Goal: Task Accomplishment & Management: Manage account settings

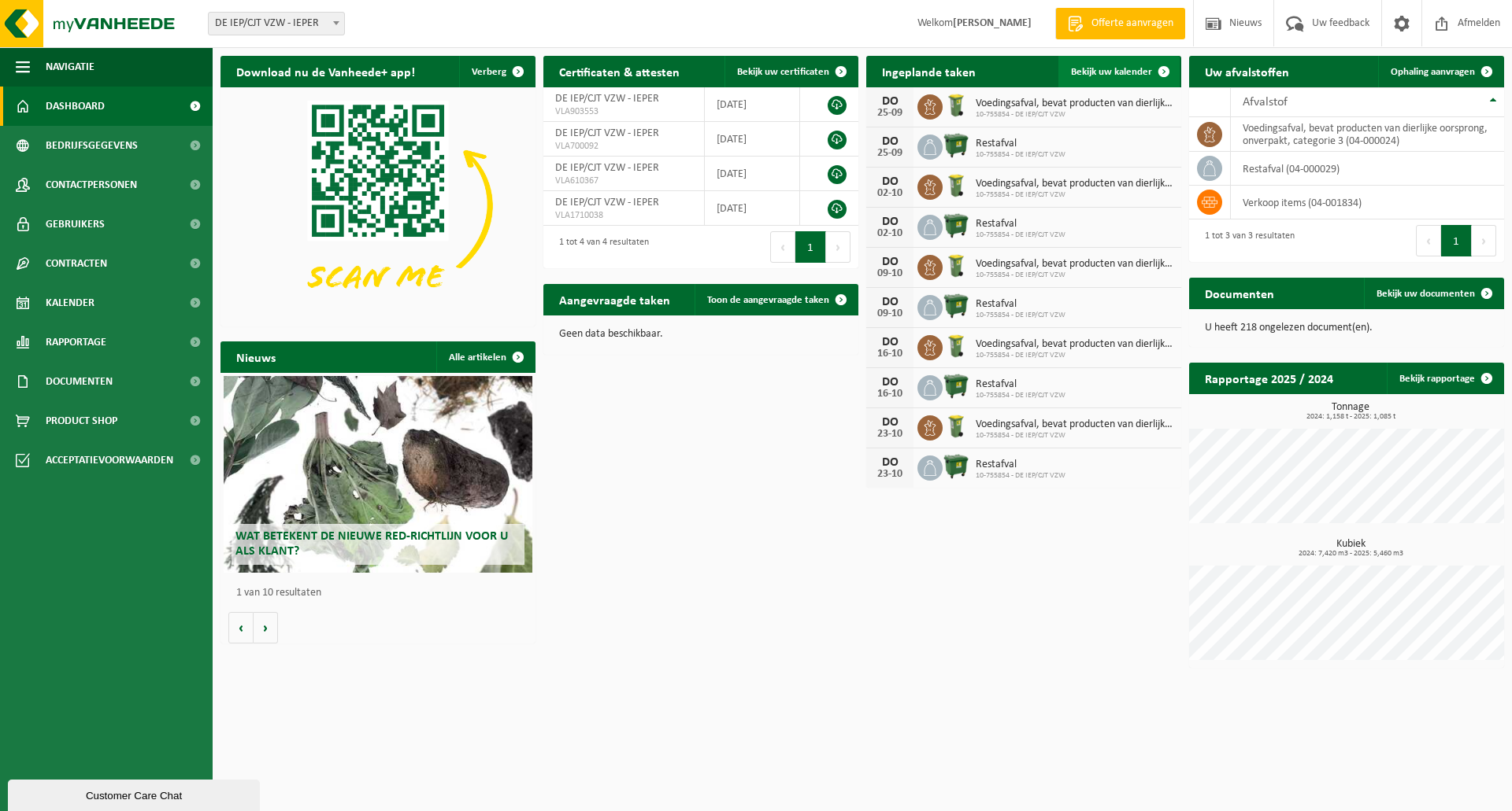
click at [1127, 73] on span "Bekijk uw kalender" at bounding box center [1111, 72] width 81 height 11
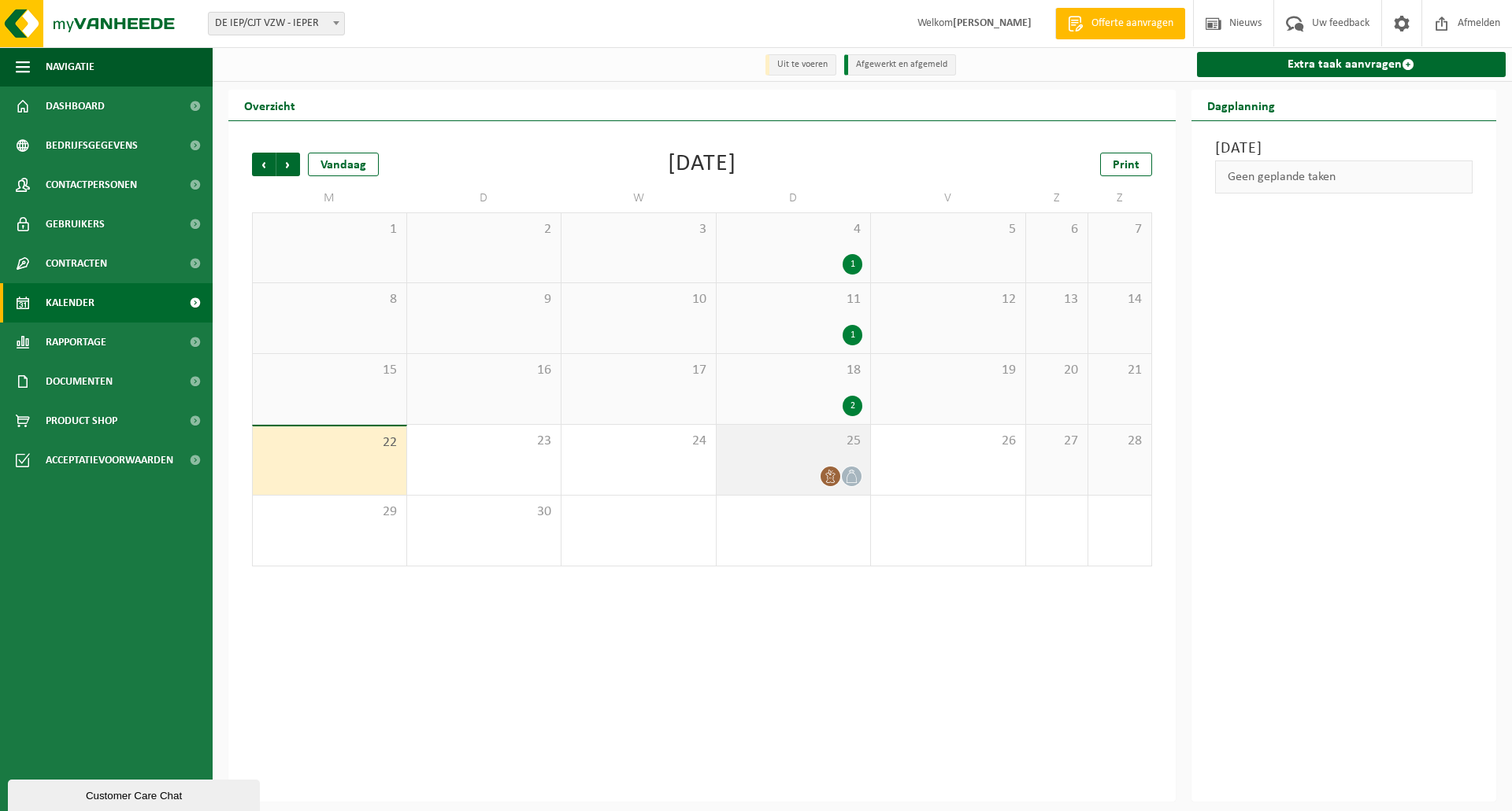
click at [768, 466] on div "25" at bounding box center [794, 460] width 154 height 70
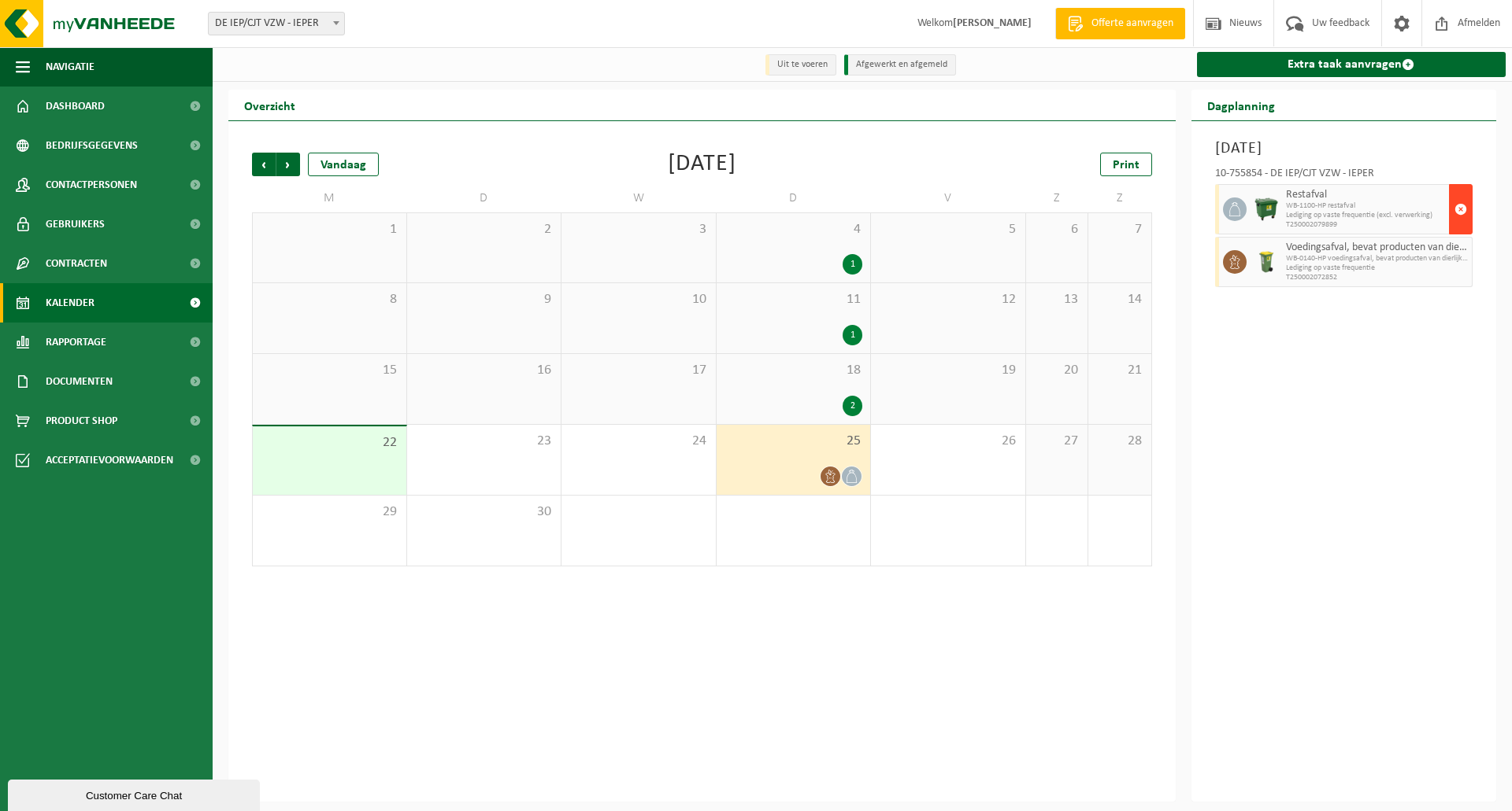
click at [1457, 209] on span "button" at bounding box center [1460, 209] width 12 height 32
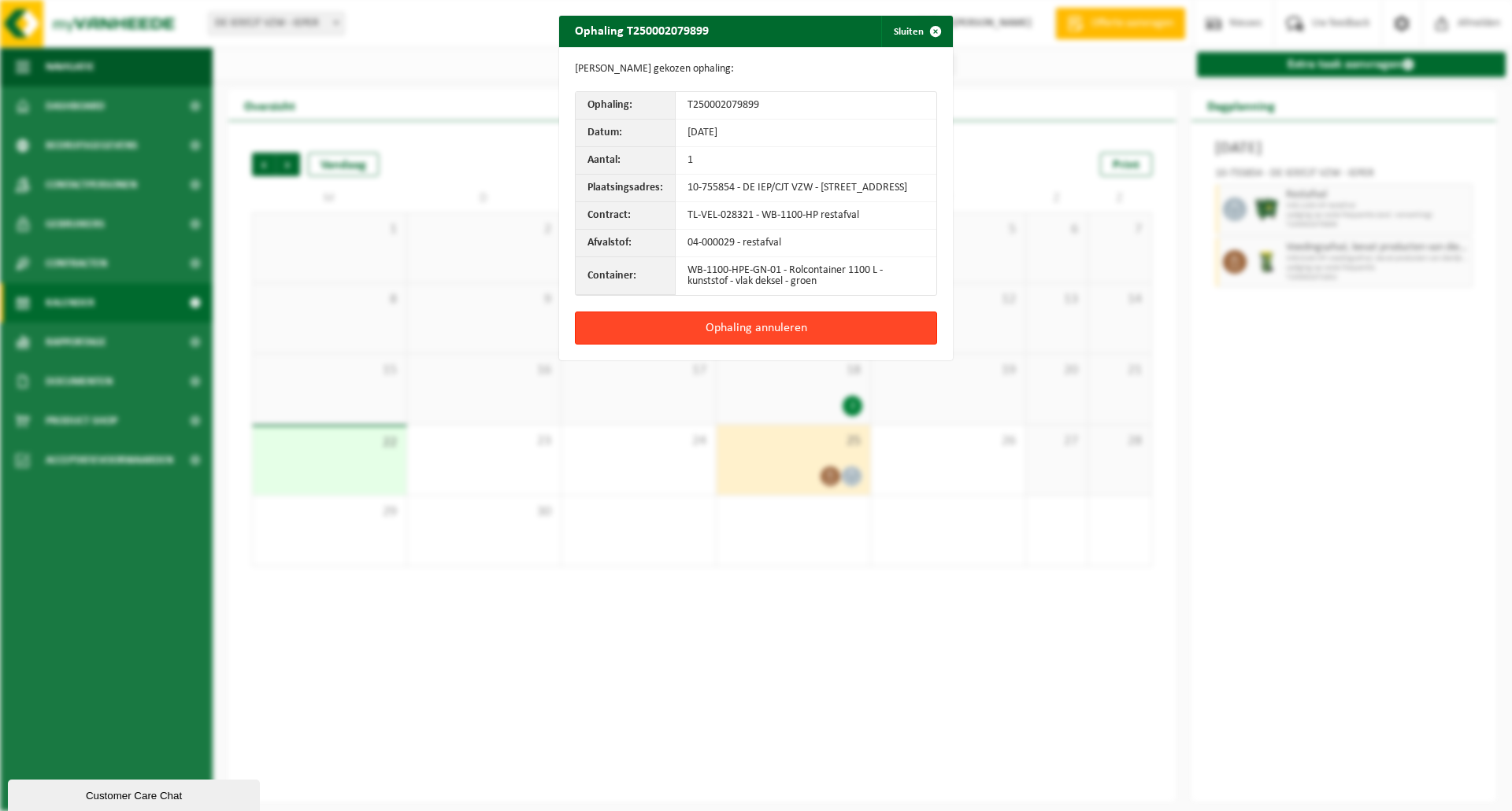
click at [825, 328] on button "Ophaling annuleren" at bounding box center [756, 328] width 362 height 33
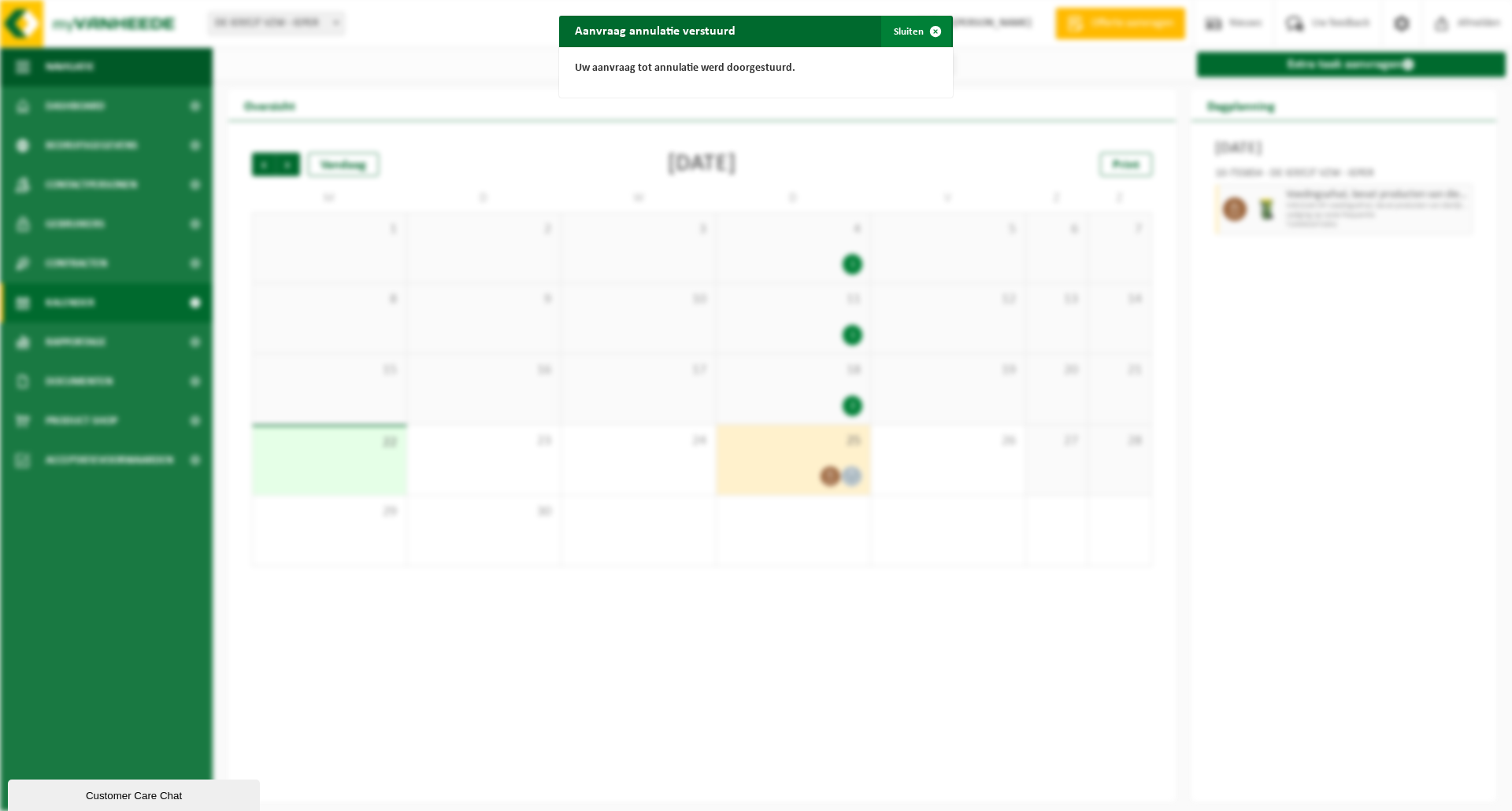
click at [929, 30] on span "button" at bounding box center [935, 31] width 32 height 32
